Goal: Task Accomplishment & Management: Manage account settings

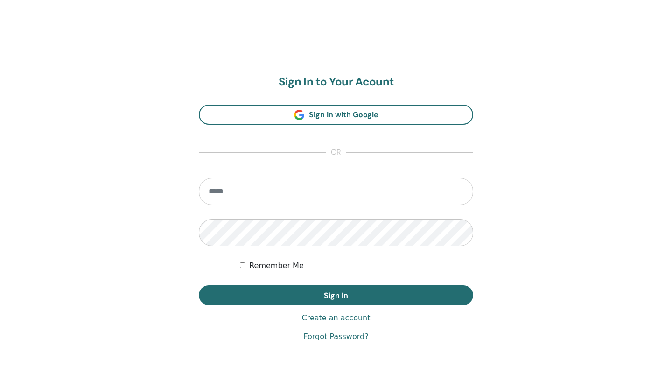
scroll to position [65, 0]
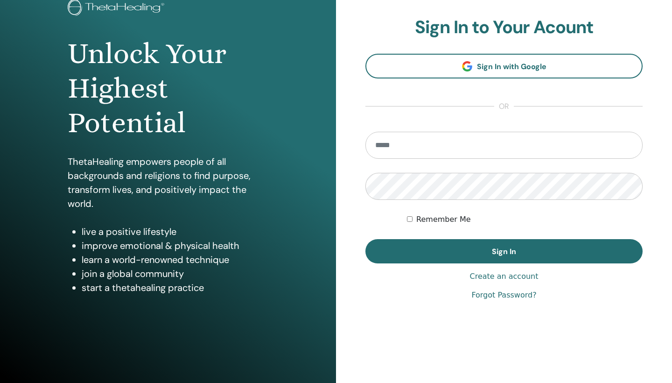
click at [333, 146] on input "email" at bounding box center [504, 145] width 277 height 27
type input "**********"
click at [504, 251] on button "Sign In" at bounding box center [504, 251] width 277 height 24
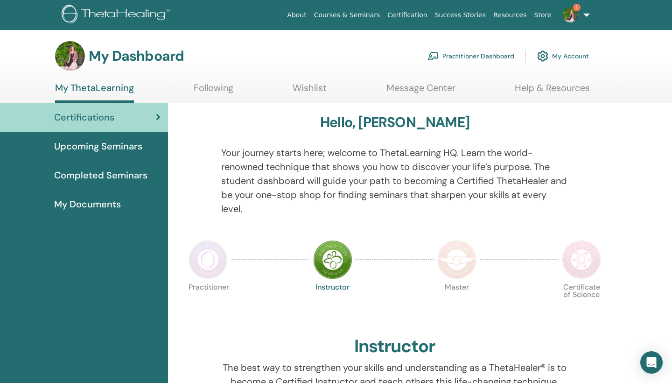
click at [113, 175] on span "Completed Seminars" at bounding box center [100, 175] width 93 height 14
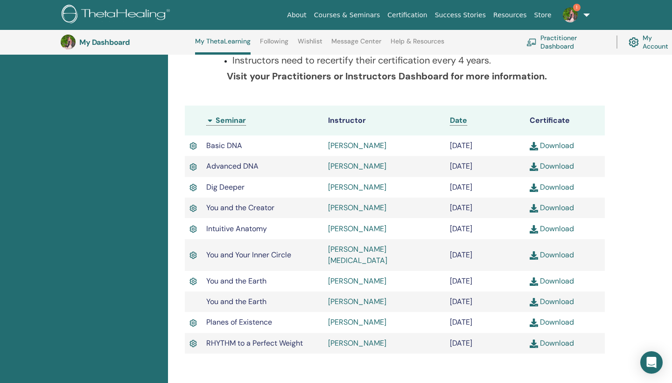
scroll to position [225, 0]
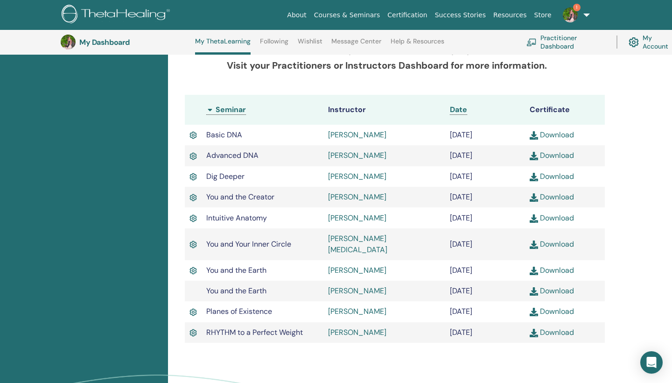
click at [554, 218] on link "Download" at bounding box center [552, 218] width 44 height 10
